Goal: Transaction & Acquisition: Obtain resource

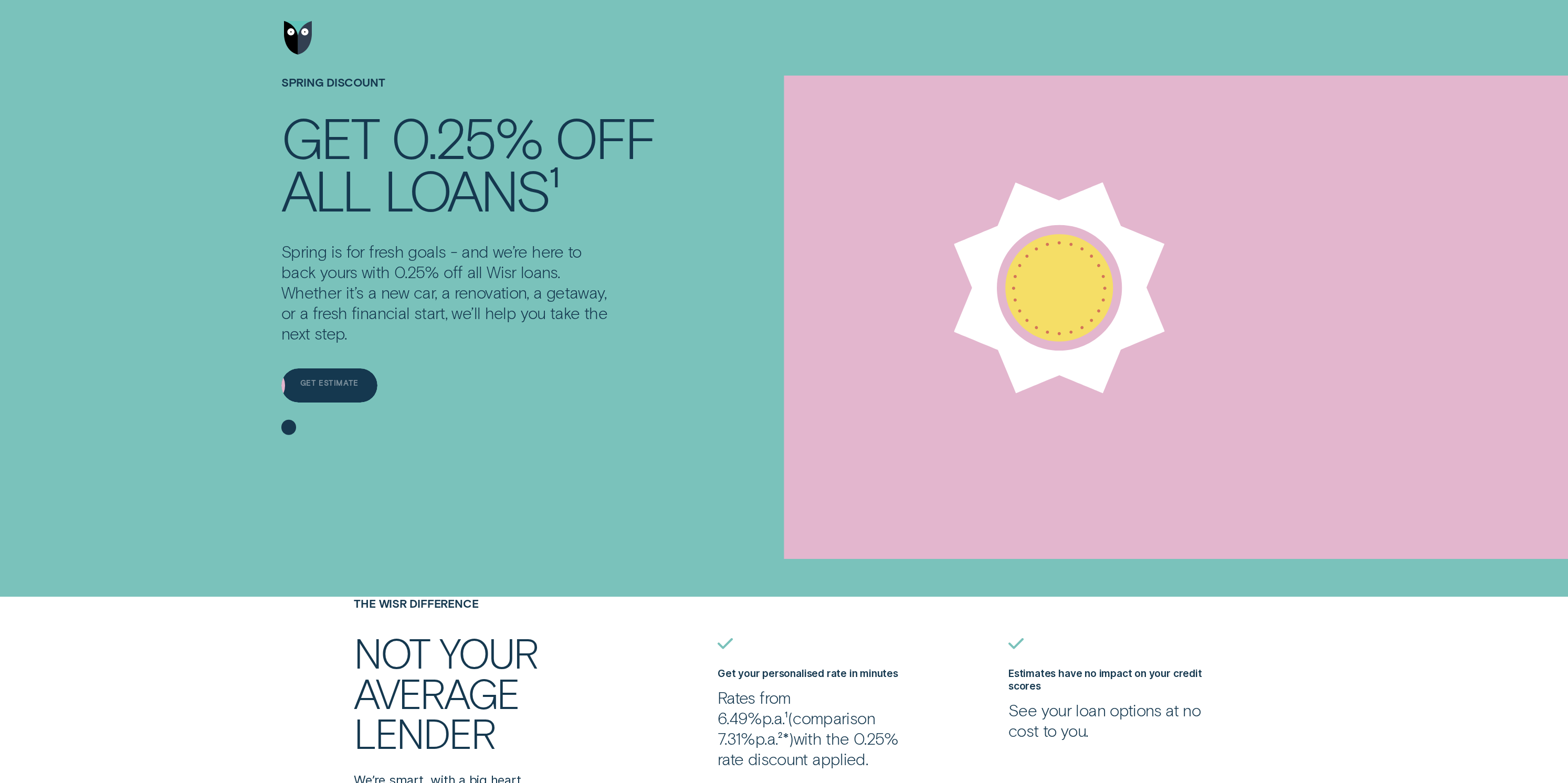
click at [329, 386] on div "Get estimate" at bounding box center [329, 386] width 58 height 7
click at [318, 390] on div "Get estimate" at bounding box center [329, 386] width 96 height 34
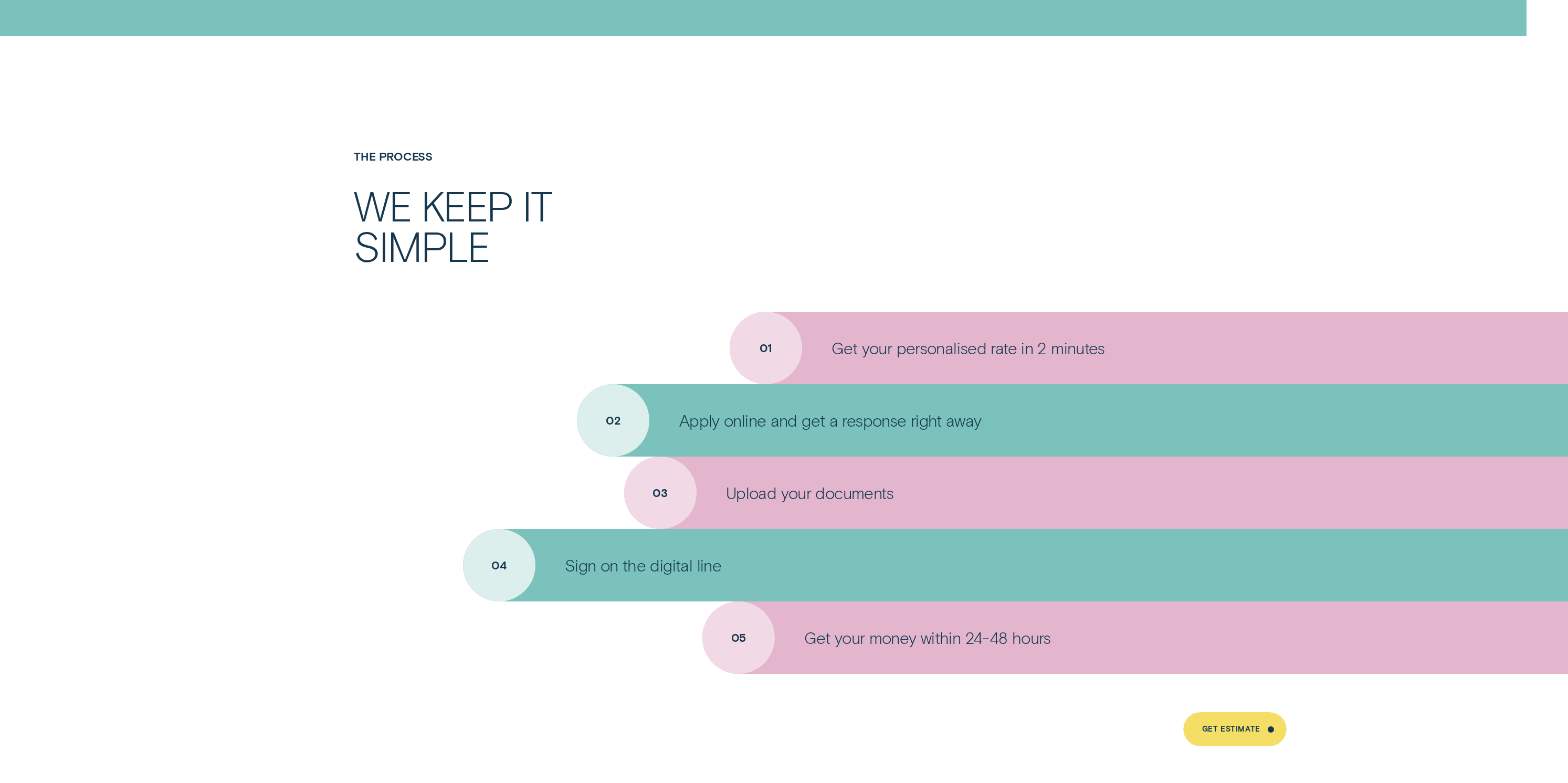
scroll to position [4999, 0]
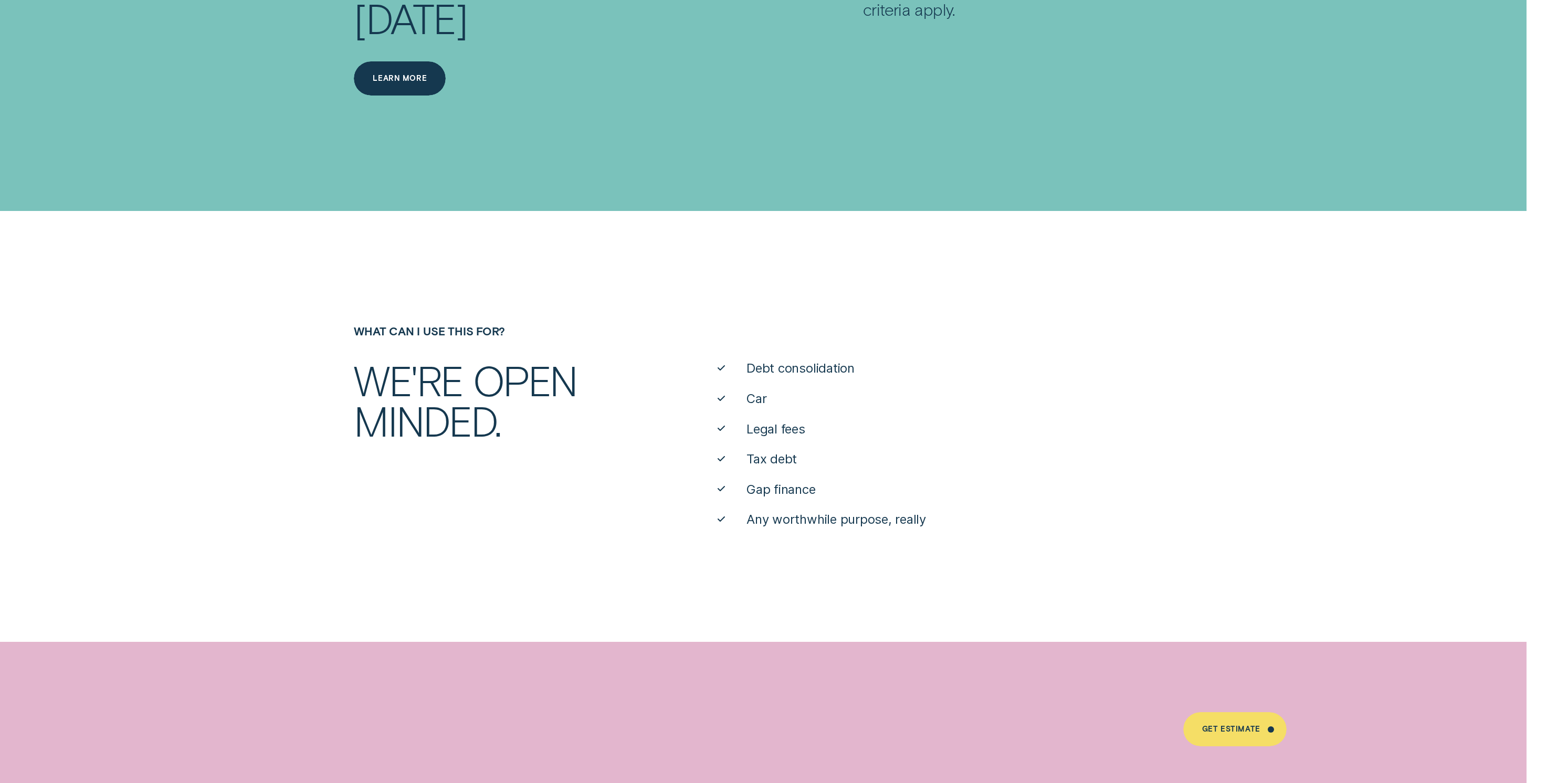
scroll to position [772, 0]
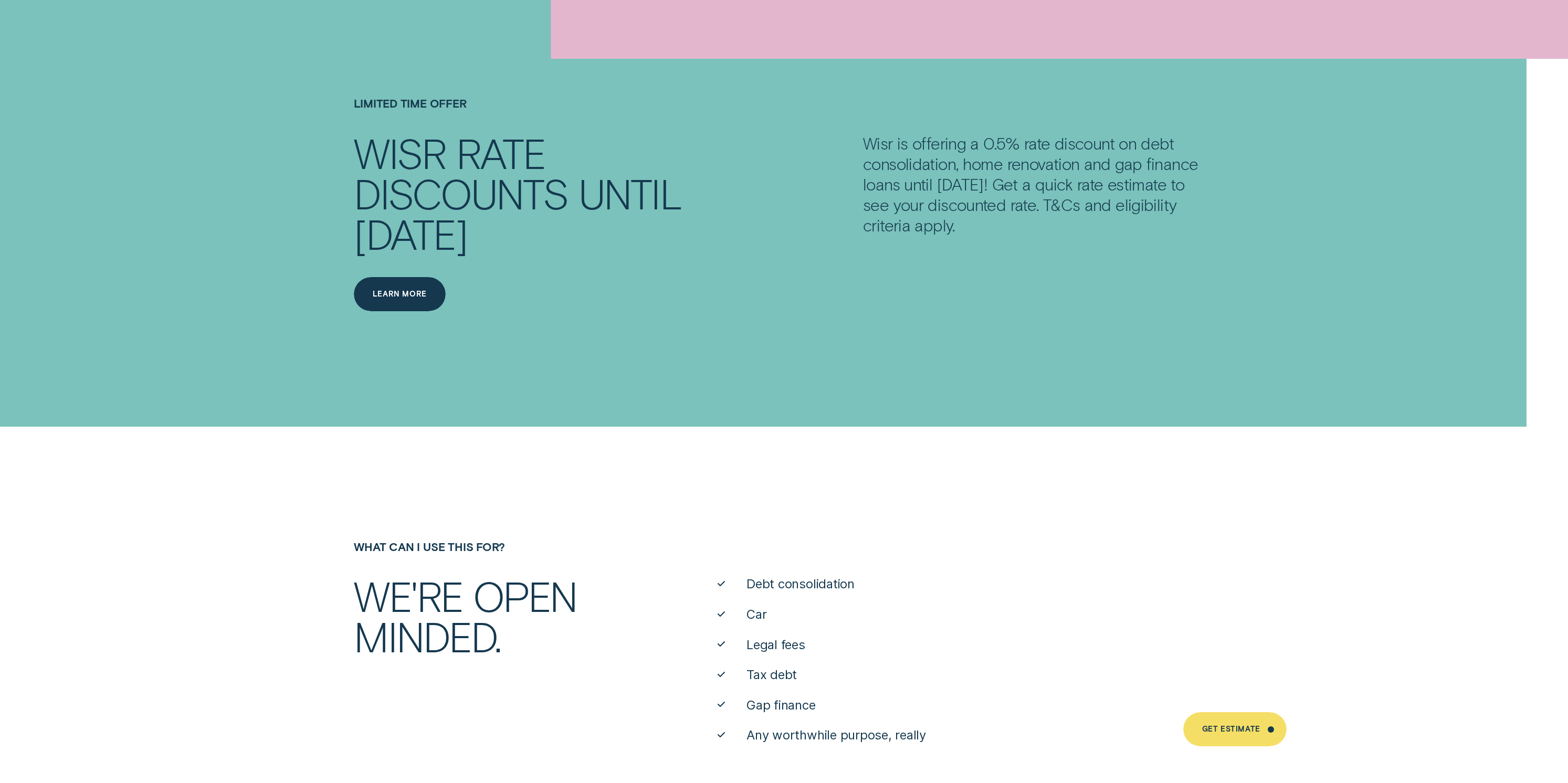
scroll to position [772, 0]
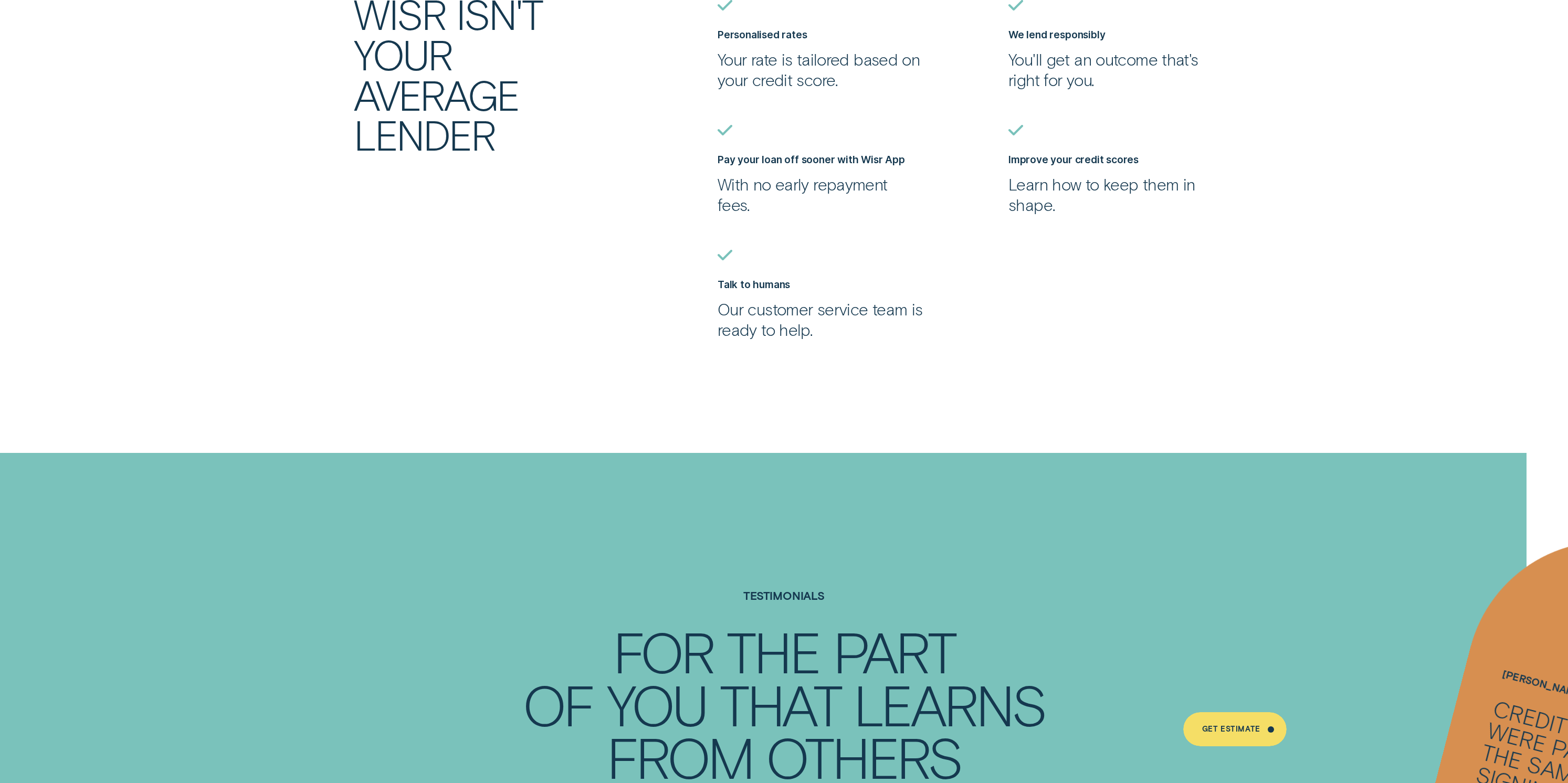
scroll to position [3910, 0]
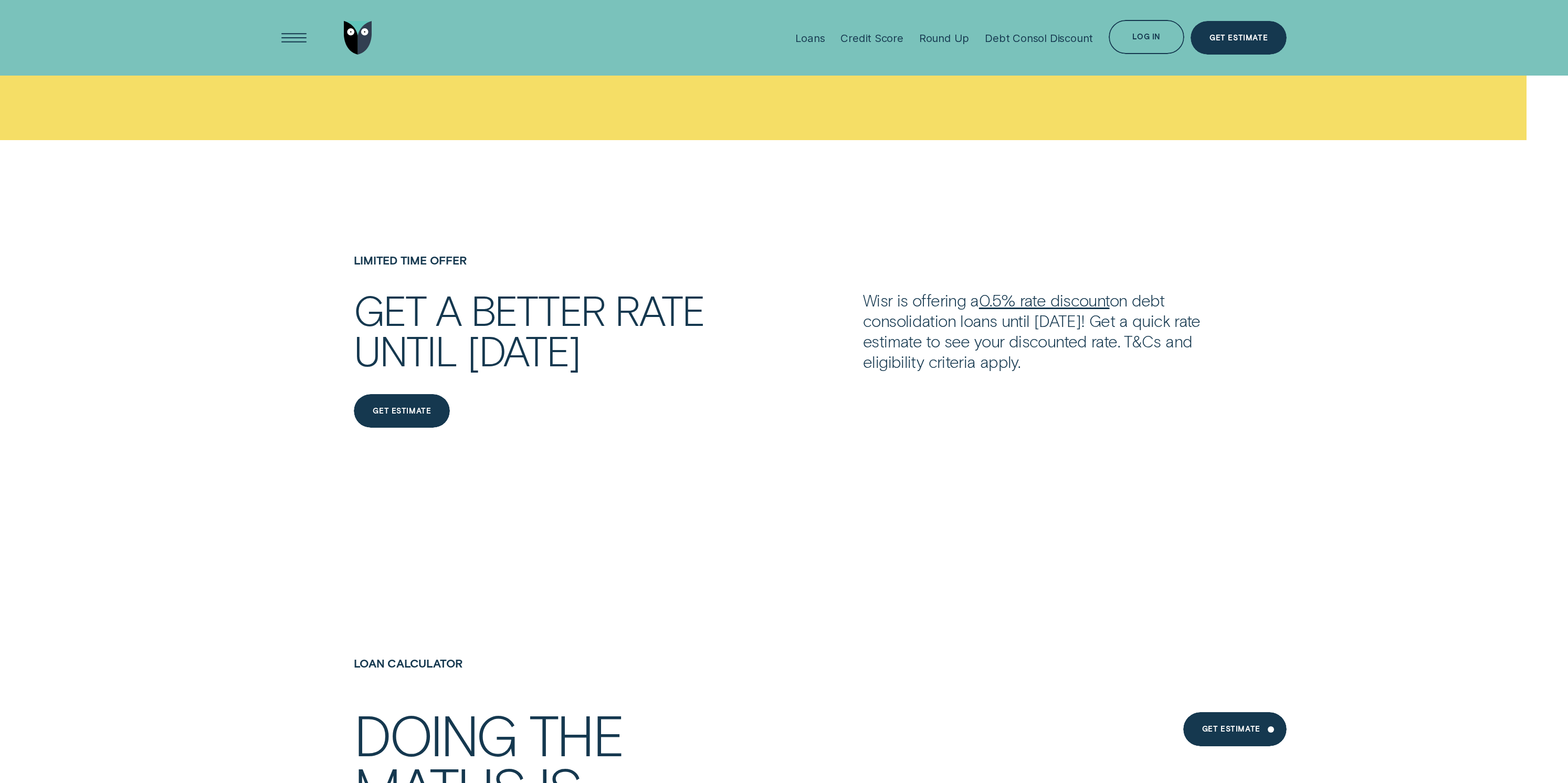
scroll to position [2141, 0]
